Goal: Leave review/rating: Share an evaluation or opinion about a product, service, or content

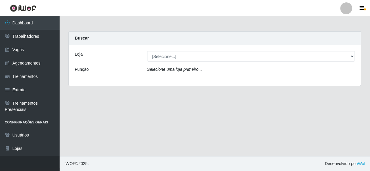
select select "429"
click at [147, 51] on select "[Selecione...] Rede Compras - CD Logistica" at bounding box center [251, 56] width 208 height 10
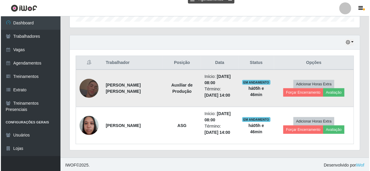
scroll to position [192, 0]
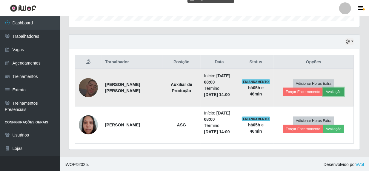
click at [328, 90] on button "Avaliação" at bounding box center [333, 92] width 21 height 8
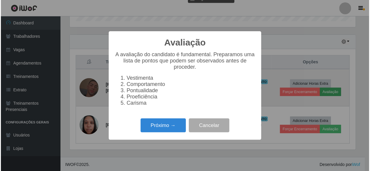
scroll to position [124, 288]
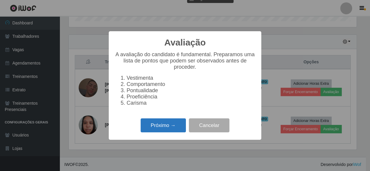
click at [179, 131] on button "Próximo →" at bounding box center [163, 126] width 45 height 14
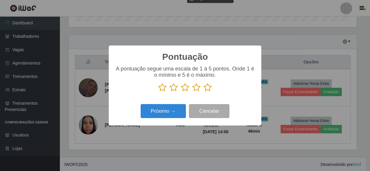
scroll to position [298091, 297927]
click at [210, 86] on icon at bounding box center [208, 87] width 8 height 9
click at [204, 92] on input "radio" at bounding box center [204, 92] width 0 height 0
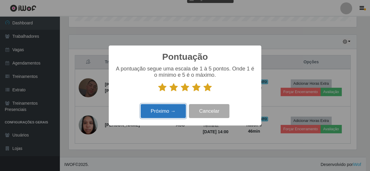
click at [183, 111] on button "Próximo →" at bounding box center [163, 111] width 45 height 14
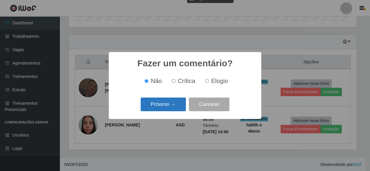
click at [180, 110] on button "Próximo →" at bounding box center [163, 105] width 45 height 14
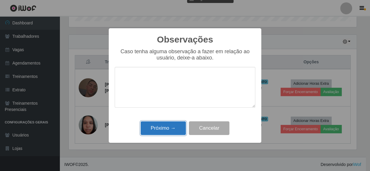
click at [173, 126] on button "Próximo →" at bounding box center [163, 129] width 45 height 14
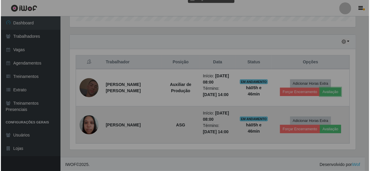
scroll to position [124, 290]
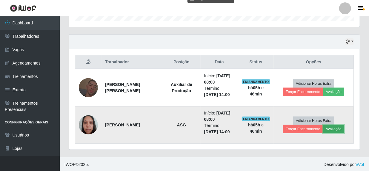
click at [329, 129] on button "Avaliação" at bounding box center [333, 129] width 21 height 8
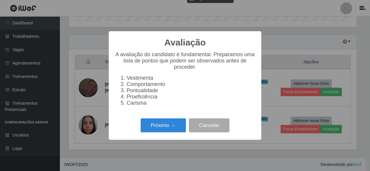
scroll to position [124, 288]
click at [165, 129] on button "Próximo →" at bounding box center [163, 126] width 45 height 14
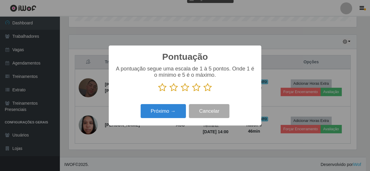
drag, startPoint x: 209, startPoint y: 89, endPoint x: 188, endPoint y: 105, distance: 26.3
click at [208, 89] on icon at bounding box center [208, 87] width 8 height 9
click at [204, 92] on input "radio" at bounding box center [204, 92] width 0 height 0
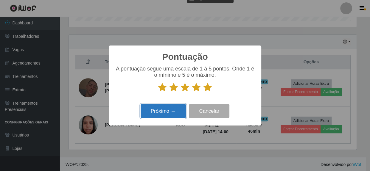
click at [178, 112] on button "Próximo →" at bounding box center [163, 111] width 45 height 14
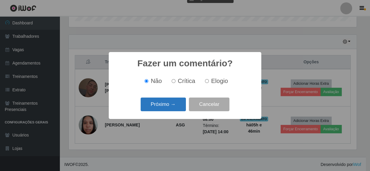
click at [177, 110] on button "Próximo →" at bounding box center [163, 105] width 45 height 14
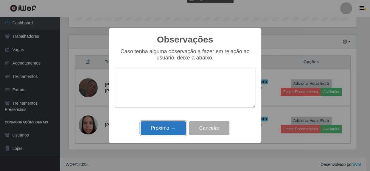
click at [171, 129] on button "Próximo →" at bounding box center [163, 129] width 45 height 14
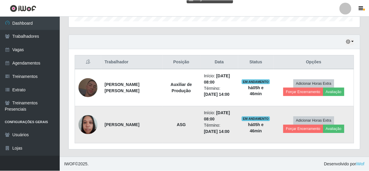
scroll to position [124, 290]
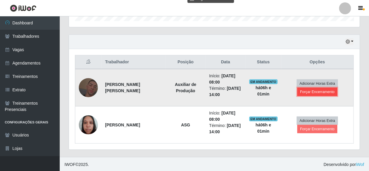
click at [307, 92] on button "Forçar Encerramento" at bounding box center [317, 92] width 40 height 8
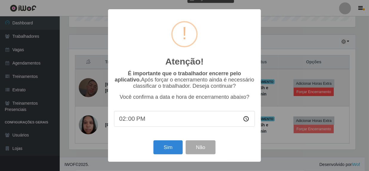
scroll to position [124, 288]
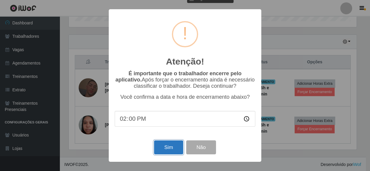
click at [168, 152] on button "Sim" at bounding box center [168, 148] width 29 height 14
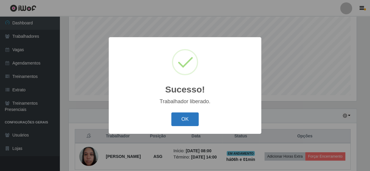
click at [179, 117] on button "OK" at bounding box center [185, 120] width 28 height 14
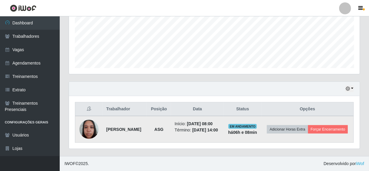
scroll to position [149, 0]
click at [316, 133] on button "Forçar Encerramento" at bounding box center [328, 130] width 40 height 8
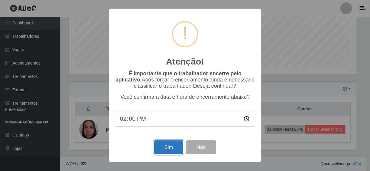
click at [169, 146] on button "Sim" at bounding box center [168, 148] width 29 height 14
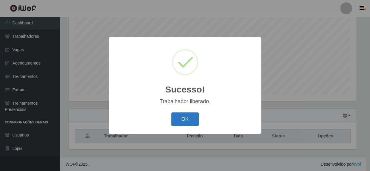
click at [182, 116] on button "OK" at bounding box center [185, 120] width 28 height 14
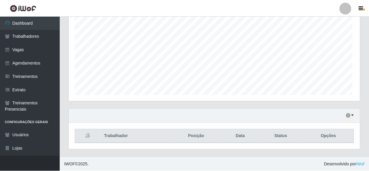
scroll to position [124, 290]
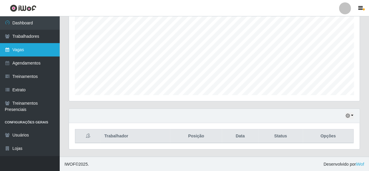
click at [23, 52] on link "Vagas" at bounding box center [30, 49] width 60 height 13
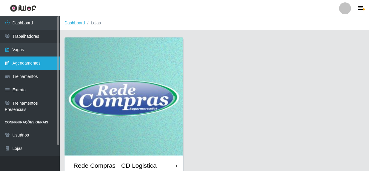
click at [22, 65] on link "Agendamentos" at bounding box center [30, 63] width 60 height 13
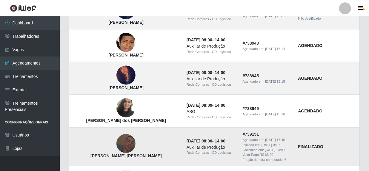
scroll to position [352, 0]
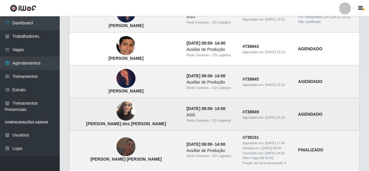
click at [116, 113] on img at bounding box center [125, 111] width 19 height 25
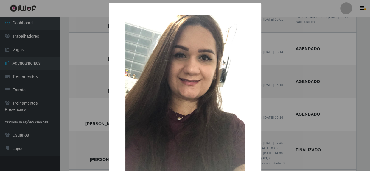
click at [271, 113] on div "× [PERSON_NAME] dos [PERSON_NAME] OK Cancel" at bounding box center [185, 85] width 370 height 171
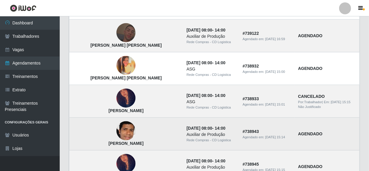
scroll to position [271, 0]
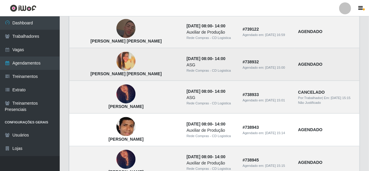
click at [116, 64] on img at bounding box center [125, 61] width 19 height 19
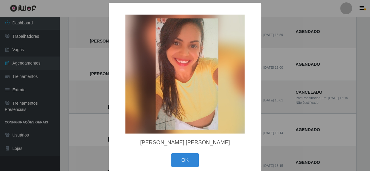
click at [191, 69] on img at bounding box center [185, 74] width 119 height 119
click at [304, 70] on div "× [PERSON_NAME] [PERSON_NAME] OK Cancel" at bounding box center [185, 85] width 370 height 171
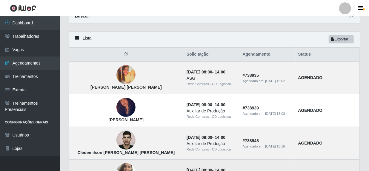
scroll to position [27, 0]
